Goal: Information Seeking & Learning: Learn about a topic

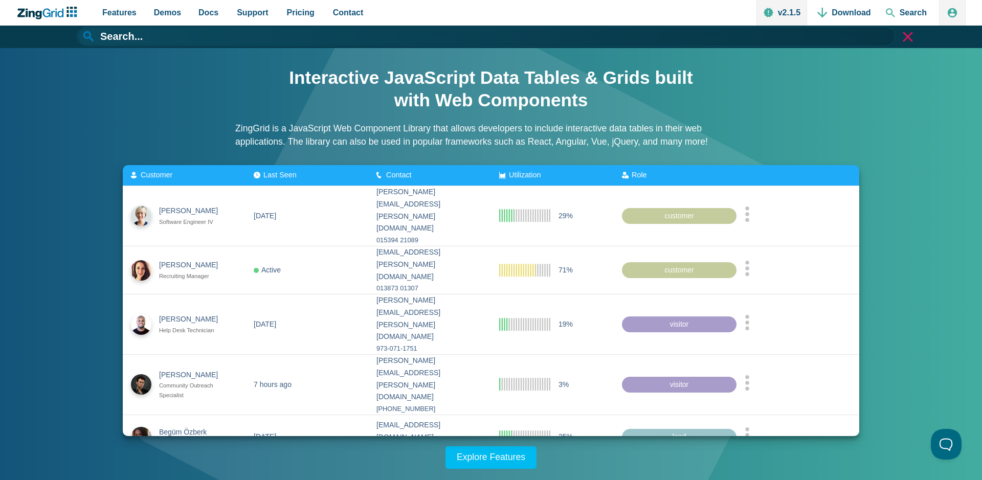
click at [445, 35] on input "App Header" at bounding box center [486, 36] width 818 height 19
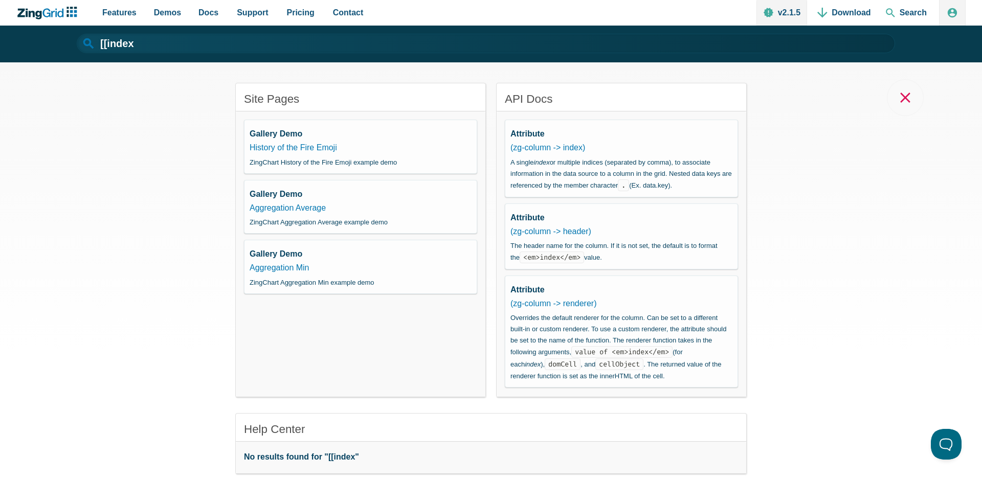
click at [199, 42] on input "[[index" at bounding box center [486, 43] width 818 height 19
click at [301, 144] on link "History of the Fire Emoji" at bounding box center [293, 147] width 87 height 9
type input "History of the Fire Emoji"
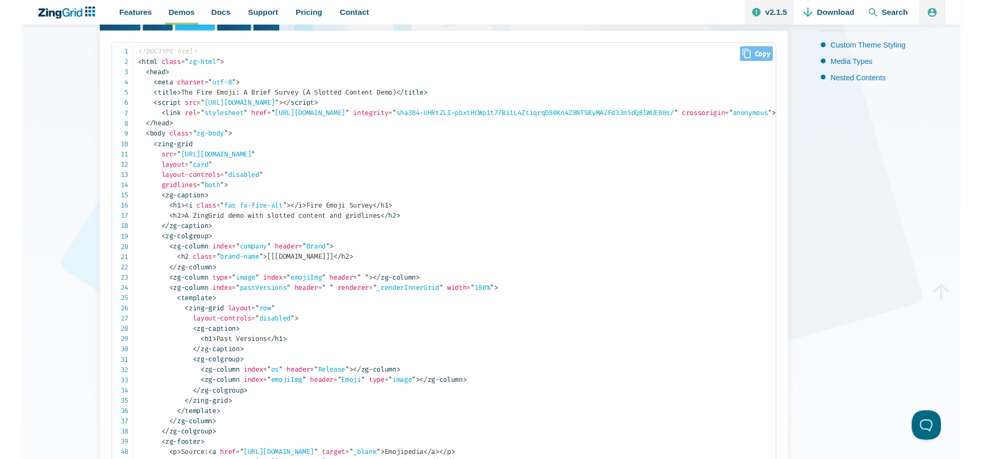
scroll to position [212, 0]
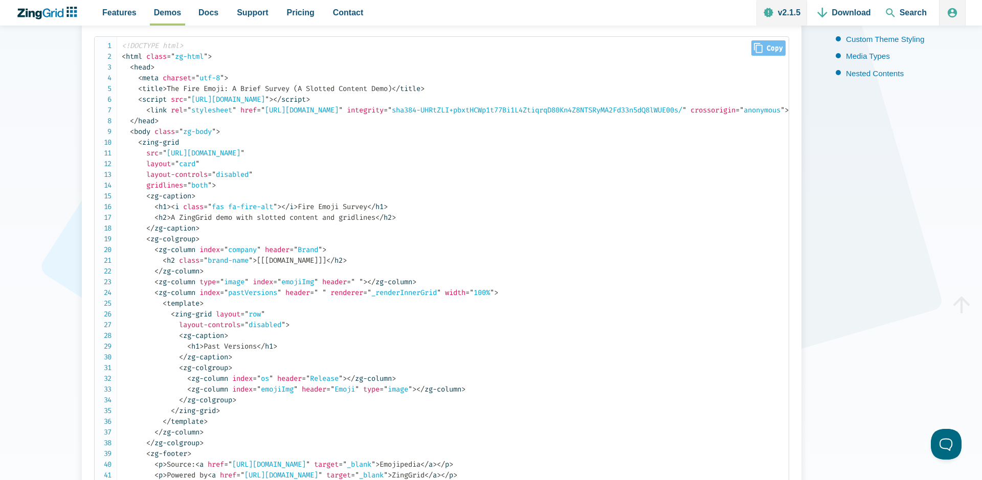
click at [304, 263] on code "<!DOCTYPE html> < html class = " zg-html " > < head > < meta charset = " utf-8 …" at bounding box center [455, 281] width 667 height 483
click at [305, 264] on code "<!DOCTYPE html> < html class = " zg-html " > < head > < meta charset = " utf-8 …" at bounding box center [455, 281] width 667 height 483
copy code "company"
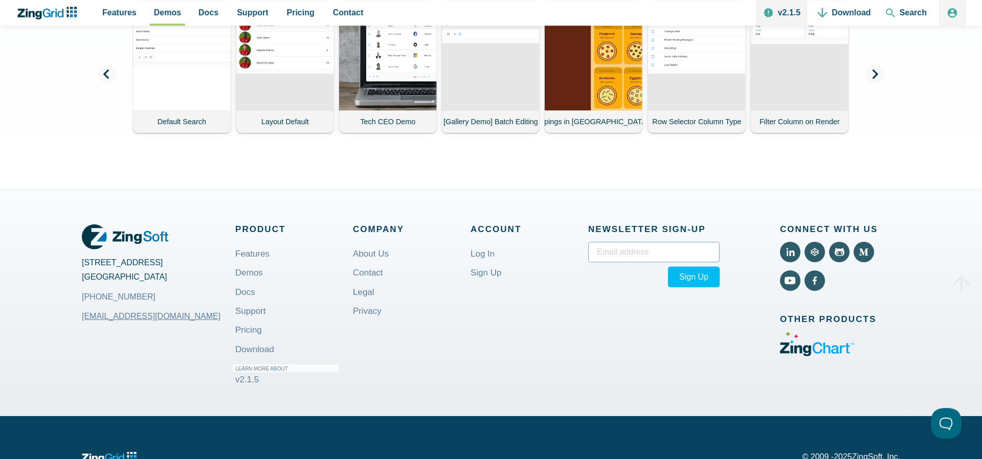
scroll to position [232, 0]
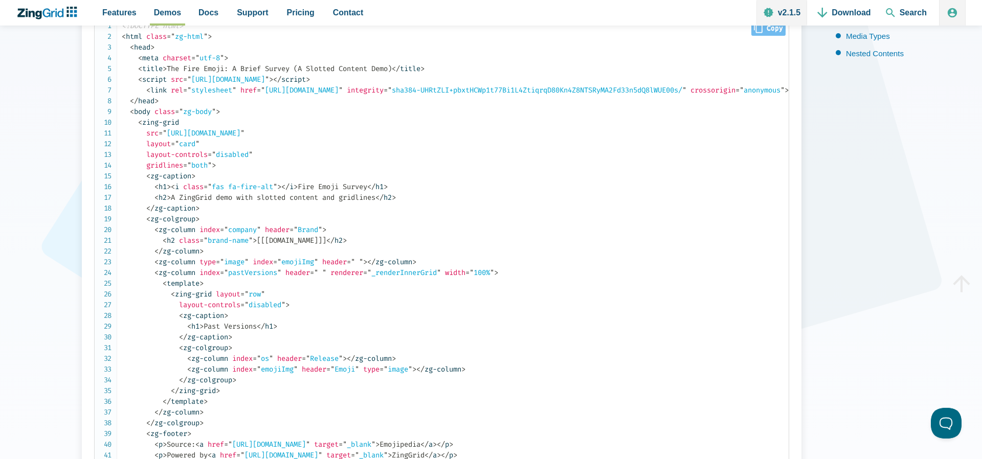
click at [368, 229] on code "<!DOCTYPE html> < html class = " zg-html " > < head > < meta charset = " utf-8 …" at bounding box center [455, 261] width 667 height 483
click at [377, 241] on code "<!DOCTYPE html> < html class = " zg-html " > < head > < meta charset = " utf-8 …" at bounding box center [455, 261] width 667 height 483
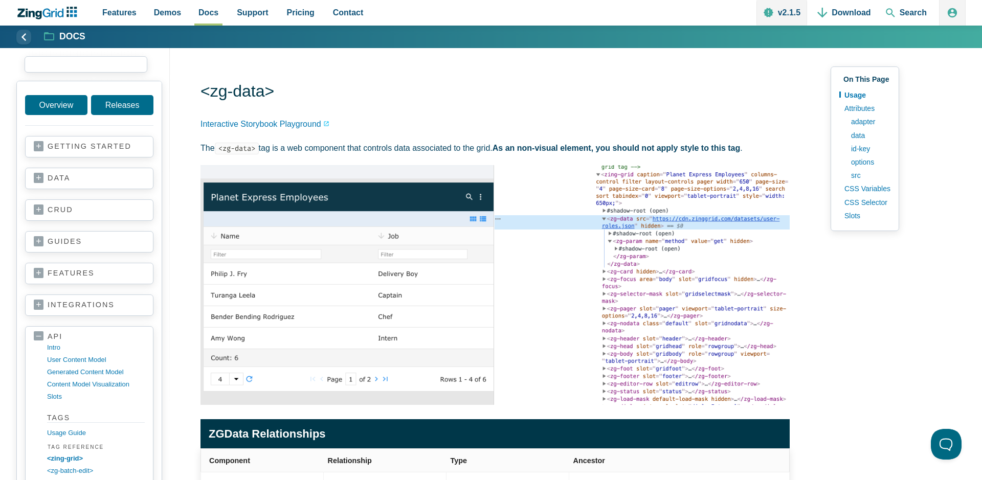
click at [84, 64] on input "search input" at bounding box center [86, 64] width 123 height 16
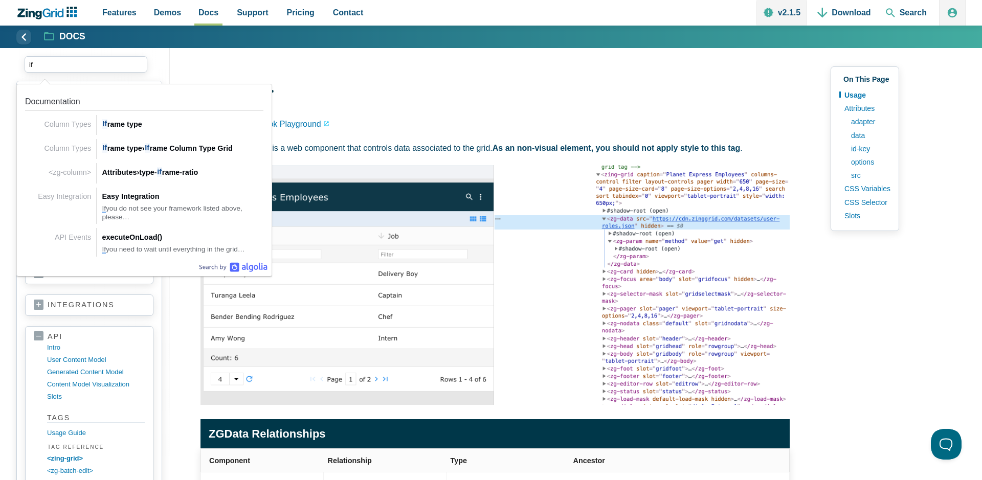
click at [59, 62] on input "if" at bounding box center [86, 64] width 123 height 16
drag, startPoint x: 56, startPoint y: 62, endPoint x: 27, endPoint y: 63, distance: 29.2
click at [27, 63] on input "if" at bounding box center [86, 64] width 123 height 16
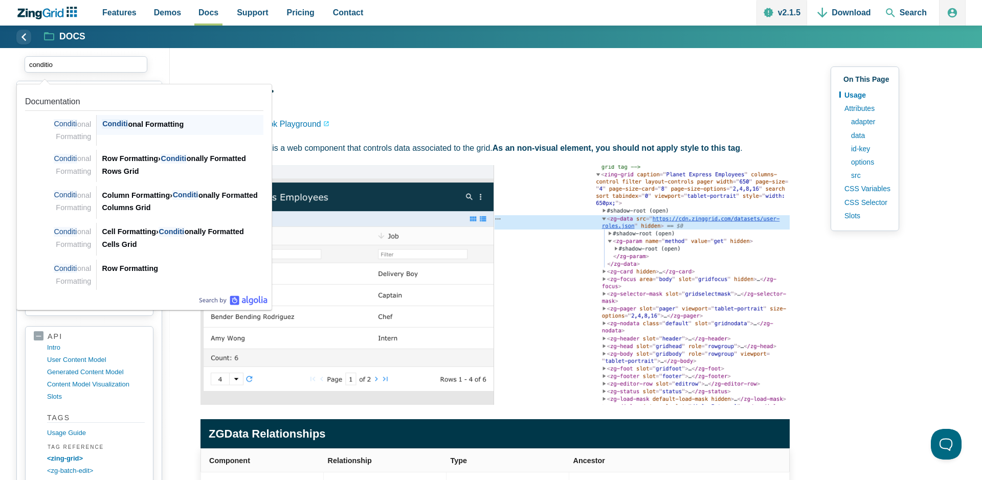
type input "condition"
click at [110, 118] on div "Condition al Formatting" at bounding box center [183, 124] width 162 height 12
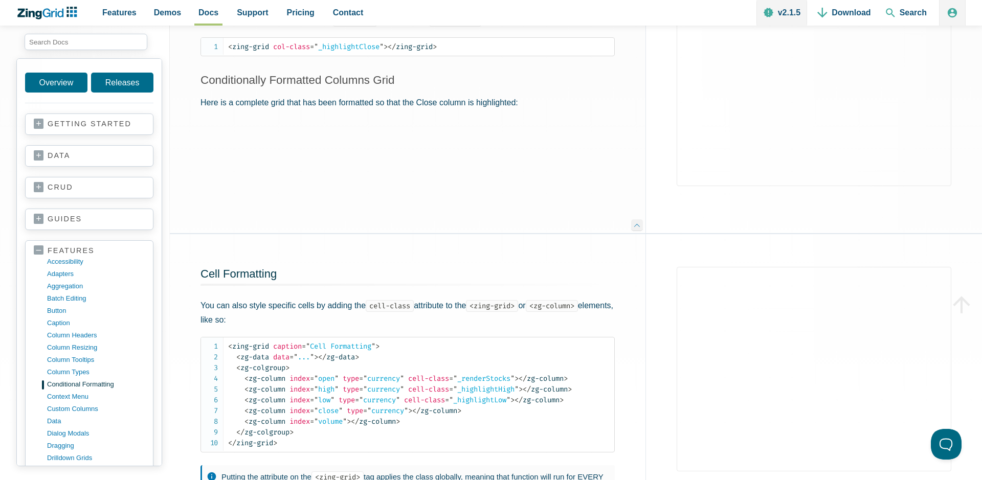
scroll to position [219, 0]
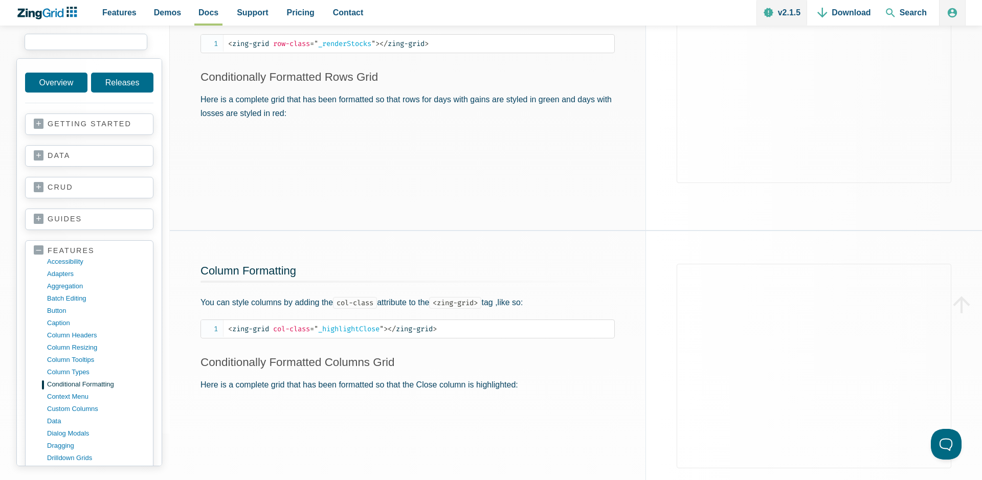
click at [88, 43] on input "search input" at bounding box center [86, 42] width 123 height 16
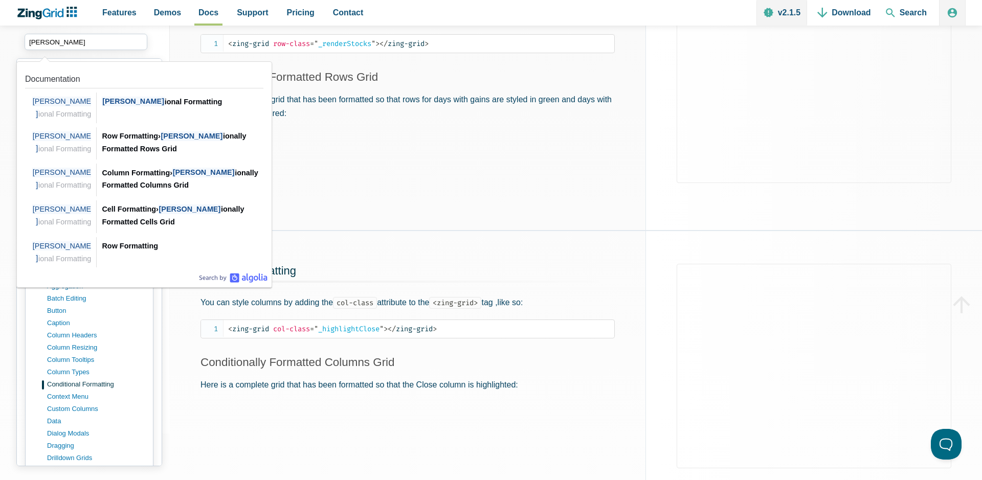
drag, startPoint x: 37, startPoint y: 40, endPoint x: 14, endPoint y: 39, distance: 23.6
click at [25, 39] on input "condit" at bounding box center [86, 42] width 123 height 16
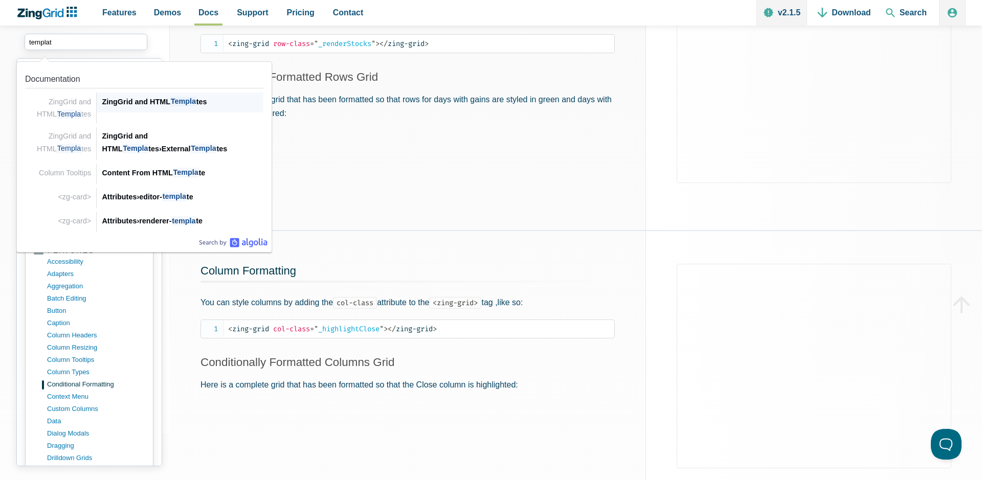
type input "template"
click at [181, 95] on div "ZingGrid and HTML Template s ZingGrid and HTML Template s" at bounding box center [180, 103] width 167 height 20
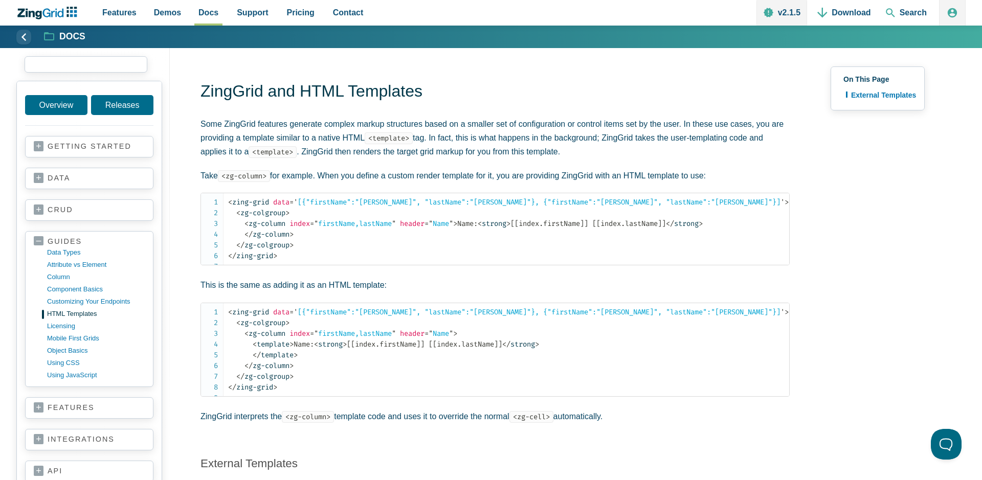
click at [78, 66] on input "search input" at bounding box center [86, 64] width 123 height 16
paste input "zg-column"
type input "zg-column"
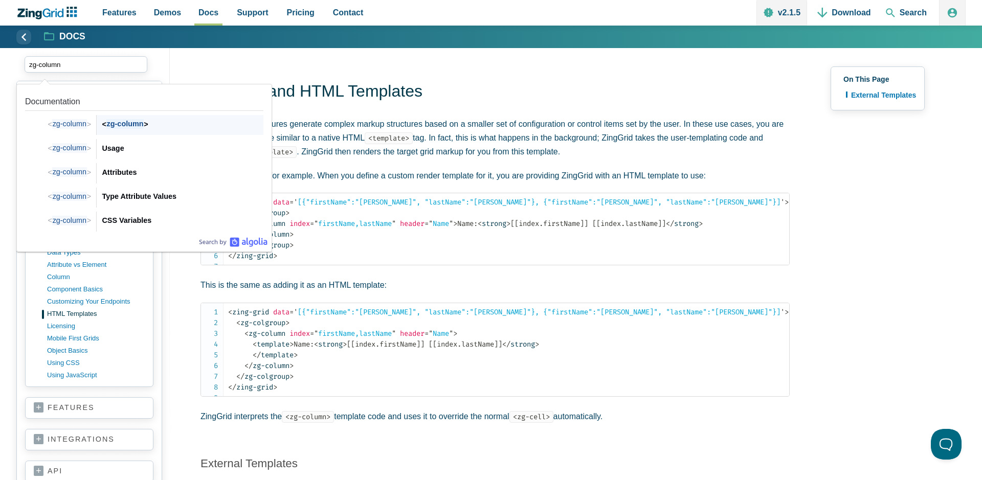
click at [114, 117] on div "< zg-column > < zg-column >" at bounding box center [180, 125] width 167 height 20
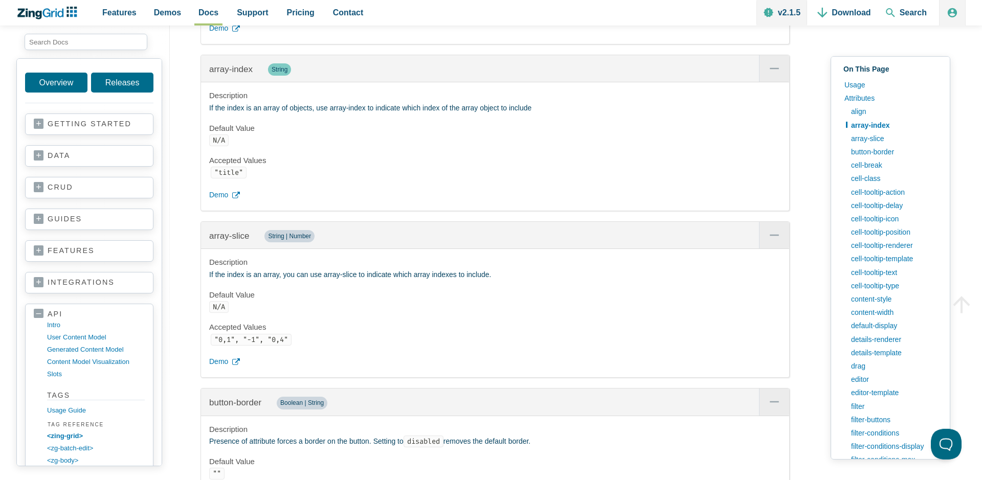
scroll to position [1341, 0]
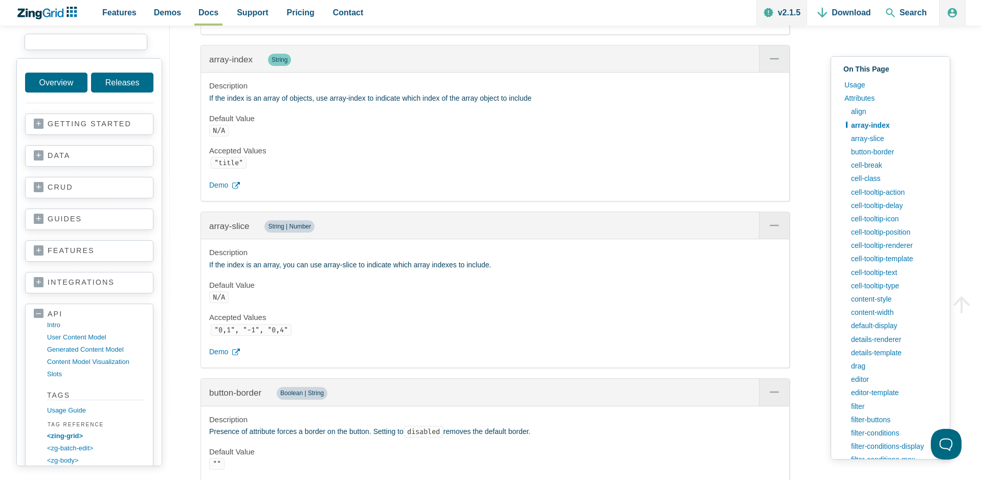
click at [128, 40] on input "search input" at bounding box center [86, 42] width 123 height 16
paste input "hidden"
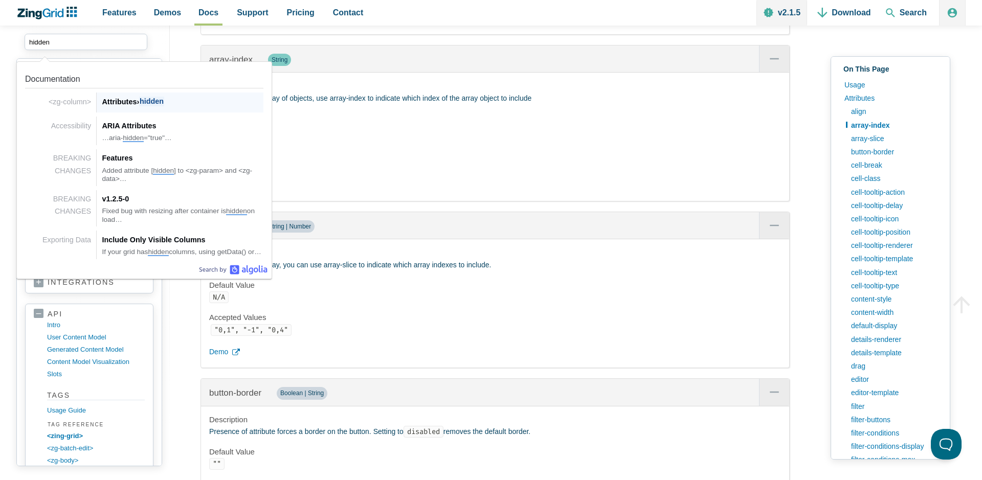
click at [170, 101] on div "Attributes › hidden" at bounding box center [183, 102] width 162 height 12
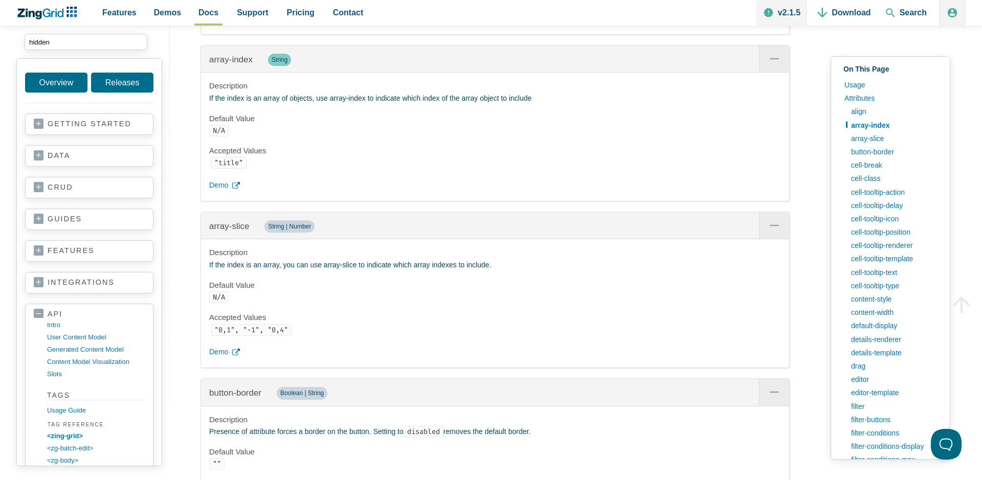
type input "hidden"
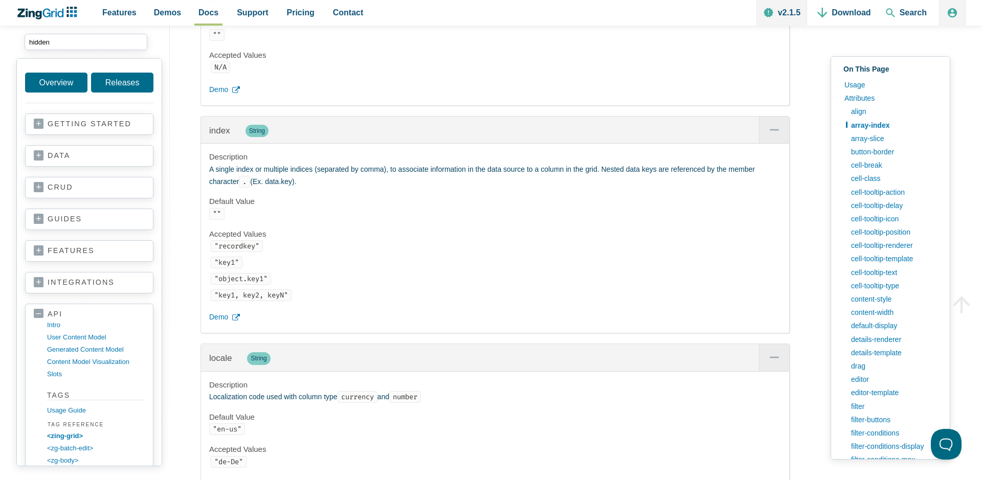
scroll to position [9, 0]
click at [227, 96] on span "Demo" at bounding box center [218, 90] width 19 height 12
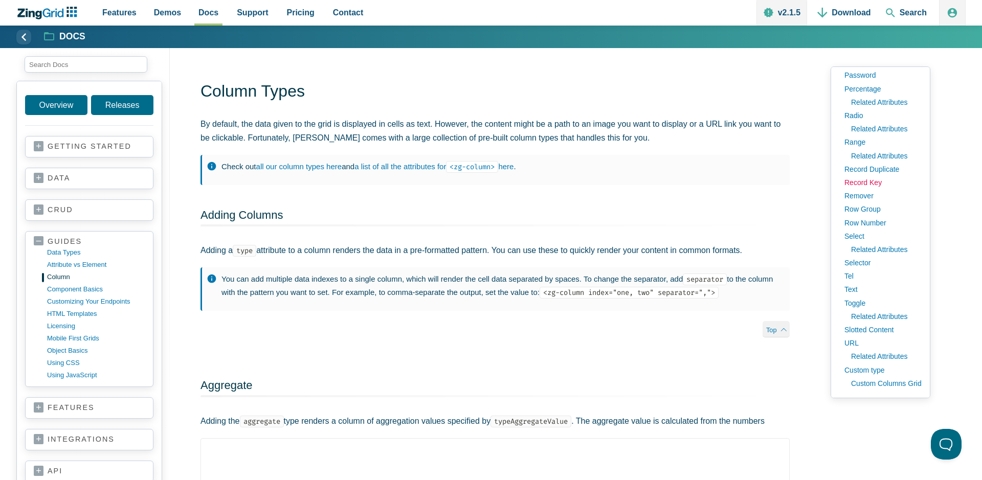
scroll to position [409, 0]
click at [853, 300] on link "Toggle" at bounding box center [880, 302] width 82 height 13
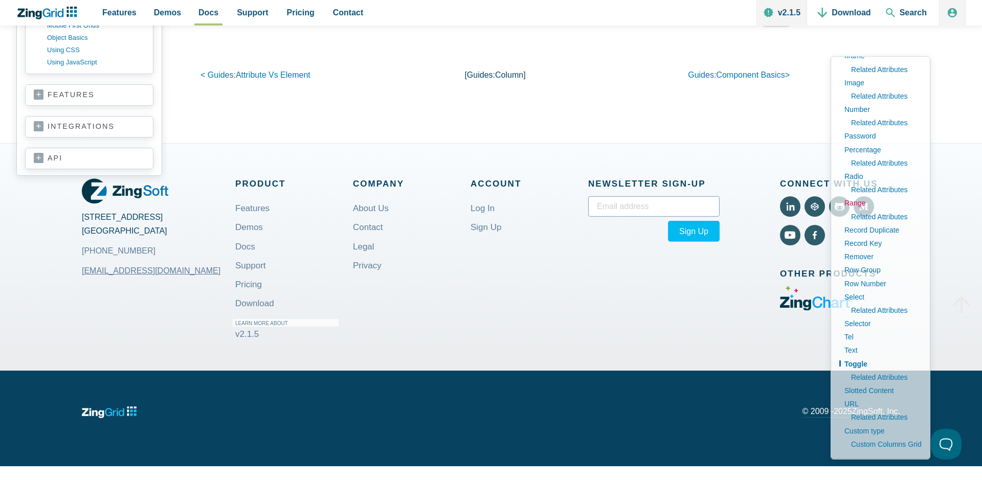
scroll to position [16341, 0]
type input "hidden"
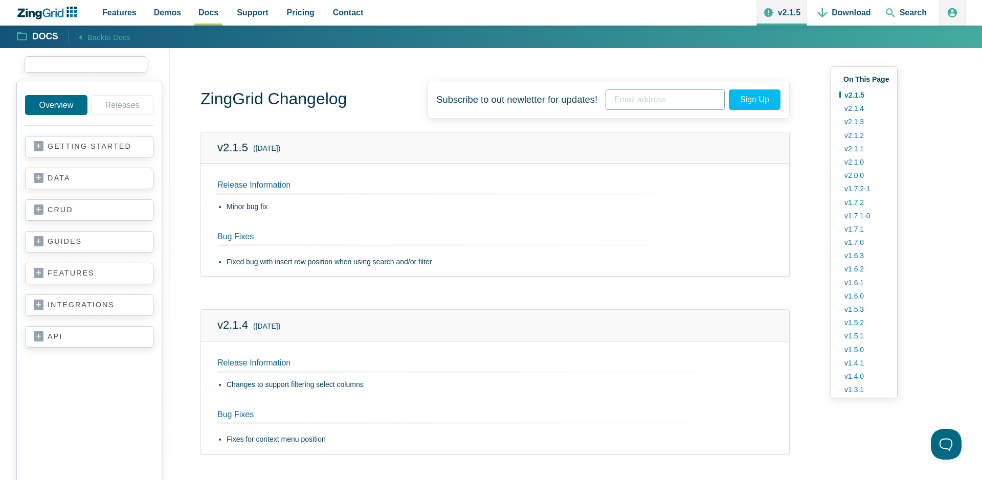
click at [61, 57] on input "search input" at bounding box center [86, 64] width 123 height 16
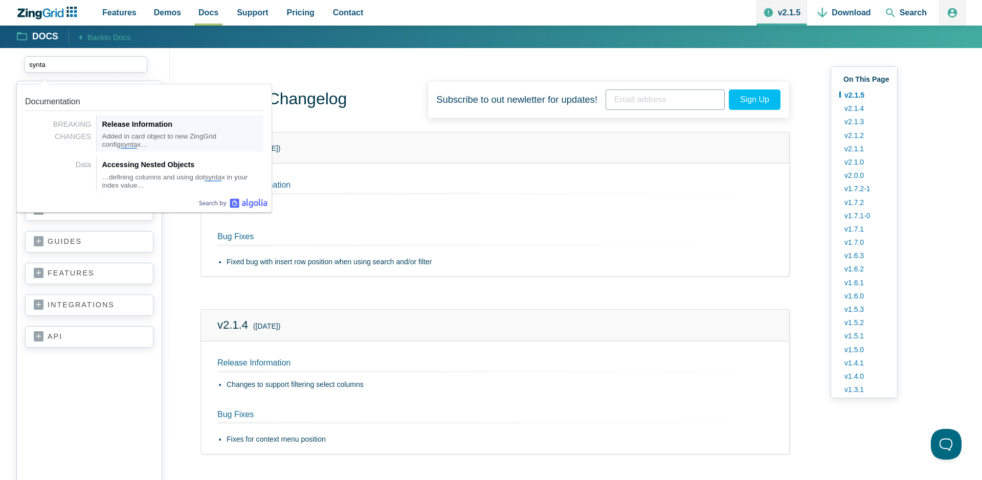
type input "syntax"
click at [146, 174] on div "…defining columns and using dot syntax in your index value…" at bounding box center [183, 181] width 162 height 17
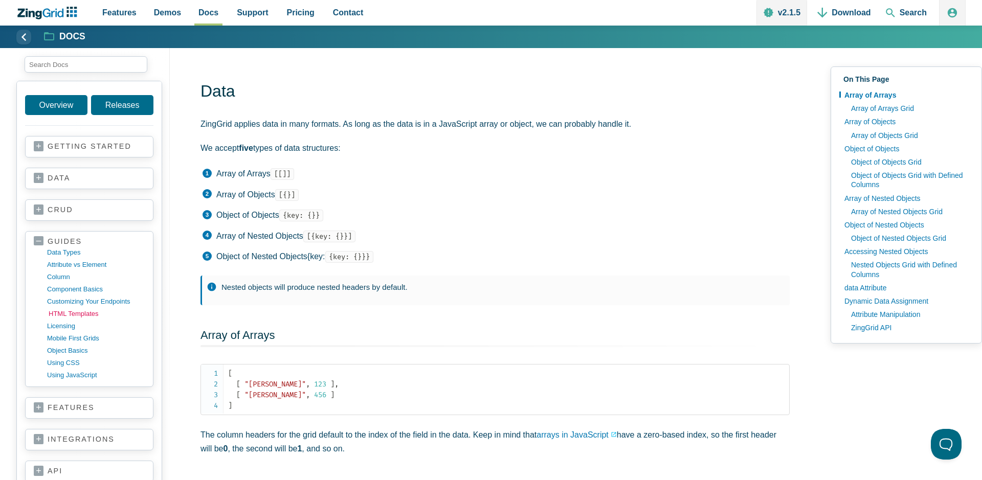
click at [86, 311] on link "HTML templates" at bounding box center [98, 314] width 98 height 12
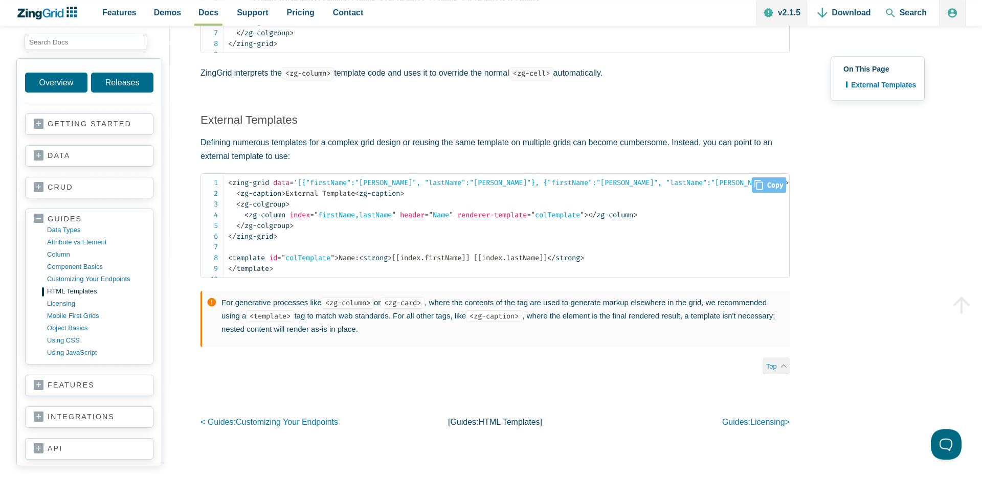
scroll to position [353, 0]
